Goal: Task Accomplishment & Management: Complete application form

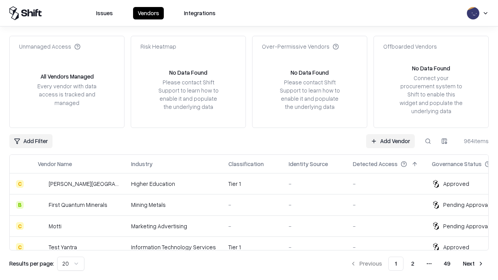
click at [390, 141] on link "Add Vendor" at bounding box center [390, 141] width 49 height 14
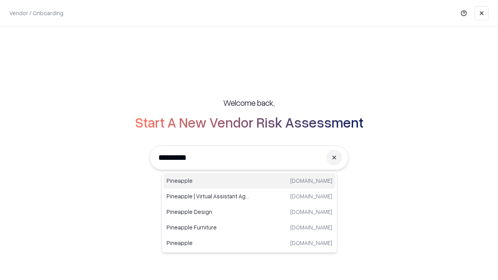
click at [249, 181] on div "Pineapple pineappleenergy.com" at bounding box center [249, 181] width 172 height 16
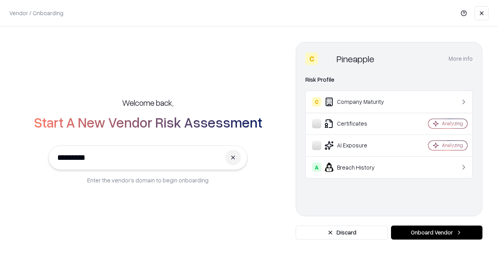
type input "*********"
click at [436, 233] on button "Onboard Vendor" at bounding box center [436, 233] width 91 height 14
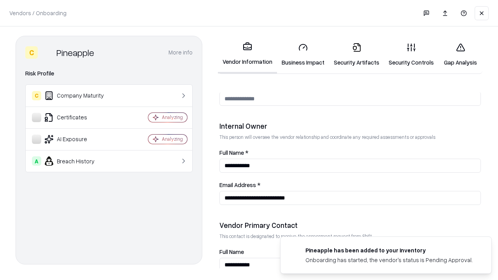
scroll to position [403, 0]
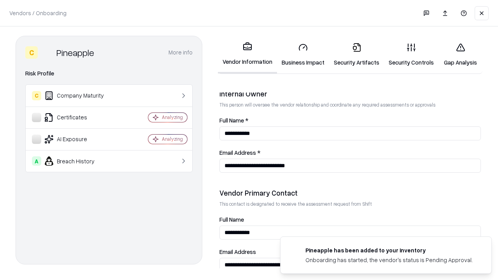
click at [303, 54] on link "Business Impact" at bounding box center [303, 55] width 52 height 36
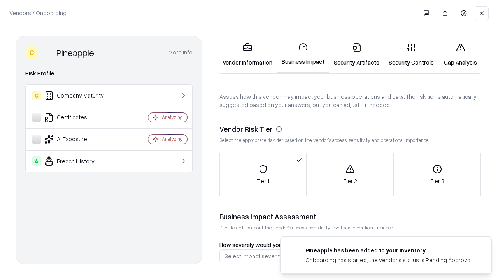
click at [356, 54] on link "Security Artifacts" at bounding box center [356, 55] width 55 height 36
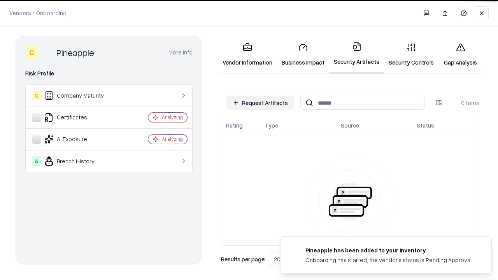
click at [260, 103] on button "Request Artifacts" at bounding box center [260, 103] width 68 height 14
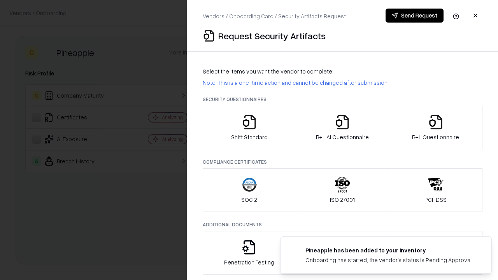
click at [249, 128] on icon "button" at bounding box center [249, 122] width 16 height 16
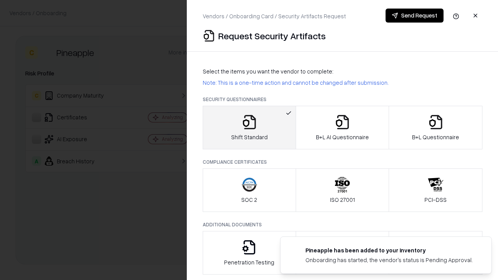
click at [414, 16] on button "Send Request" at bounding box center [414, 16] width 58 height 14
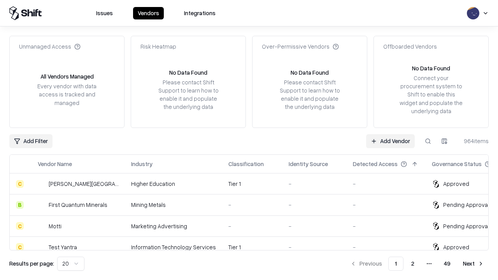
click at [428, 141] on button at bounding box center [428, 141] width 14 height 14
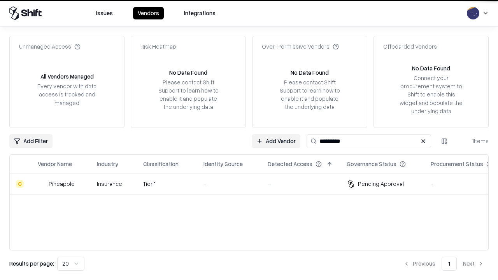
type input "*********"
click at [254, 184] on div "-" at bounding box center [229, 184] width 52 height 8
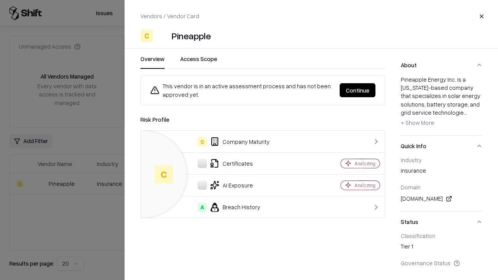
click at [357, 90] on button "Continue" at bounding box center [357, 90] width 36 height 14
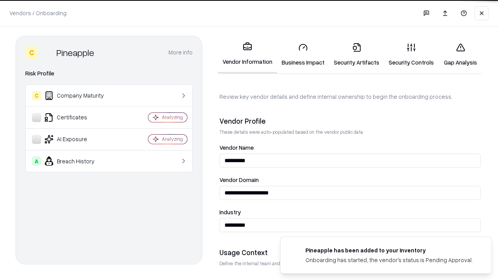
click at [356, 54] on link "Security Artifacts" at bounding box center [356, 55] width 55 height 36
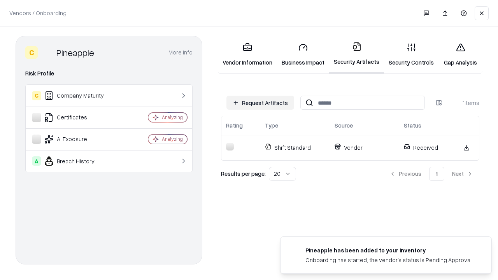
click at [460, 54] on link "Gap Analysis" at bounding box center [460, 55] width 44 height 36
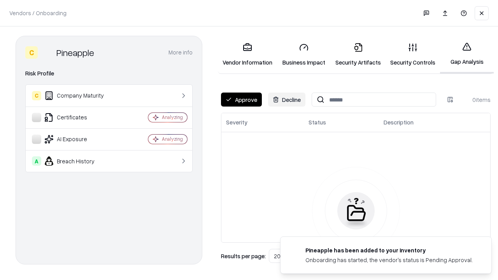
click at [241, 100] on button "Approve" at bounding box center [241, 100] width 41 height 14
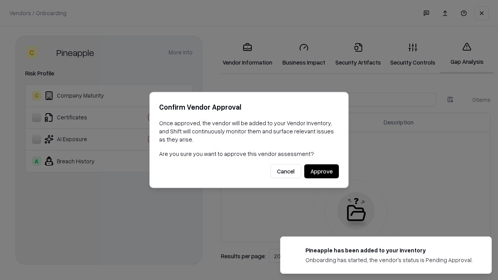
click at [321, 171] on button "Approve" at bounding box center [321, 171] width 35 height 14
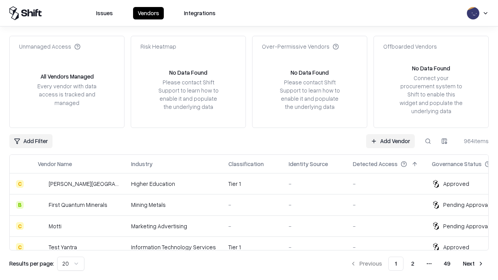
type input "*********"
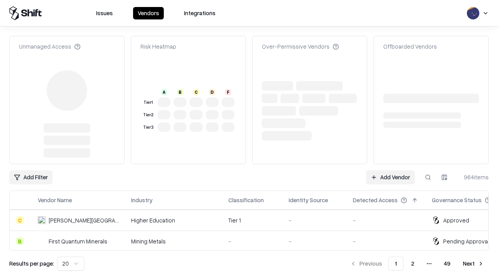
click at [390, 177] on link "Add Vendor" at bounding box center [390, 177] width 49 height 14
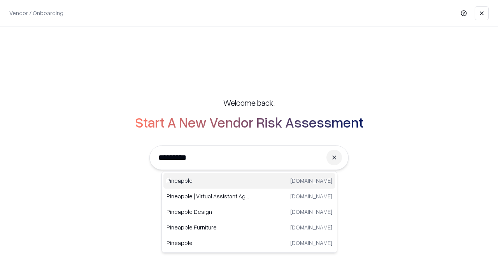
click at [249, 181] on div "Pineapple pineappleenergy.com" at bounding box center [249, 181] width 172 height 16
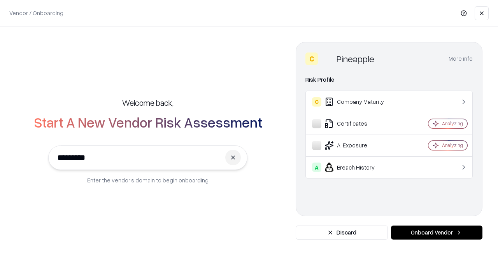
type input "*********"
click at [436, 233] on button "Onboard Vendor" at bounding box center [436, 233] width 91 height 14
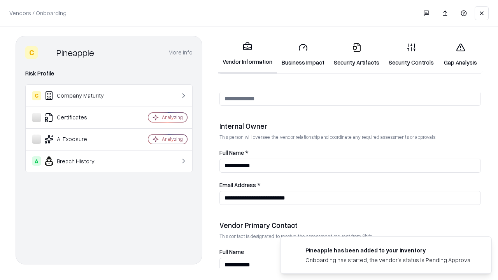
scroll to position [403, 0]
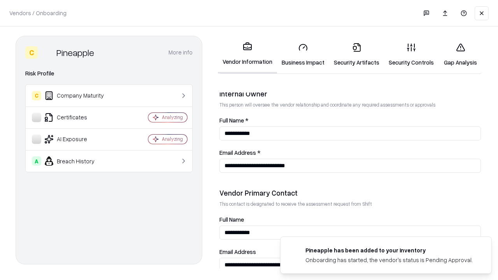
click at [460, 54] on link "Gap Analysis" at bounding box center [460, 55] width 44 height 36
